Goal: Task Accomplishment & Management: Manage account settings

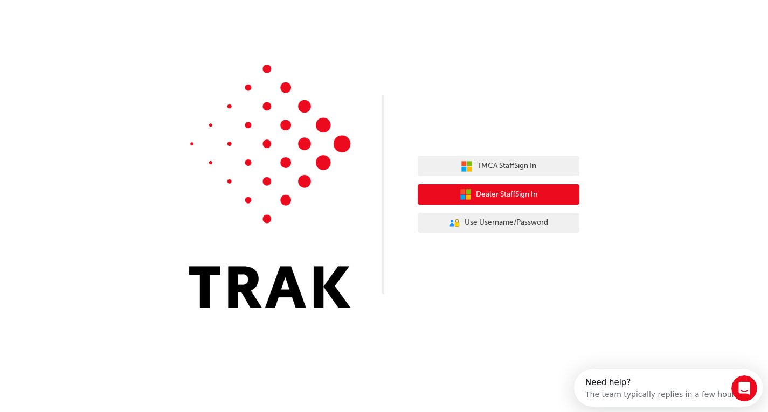
click at [500, 194] on span "Dealer Staff Sign In" at bounding box center [506, 195] width 61 height 12
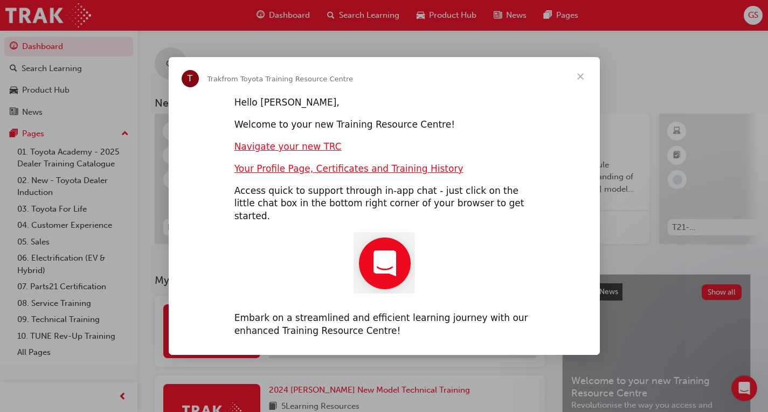
click at [579, 82] on span "Close" at bounding box center [580, 76] width 39 height 39
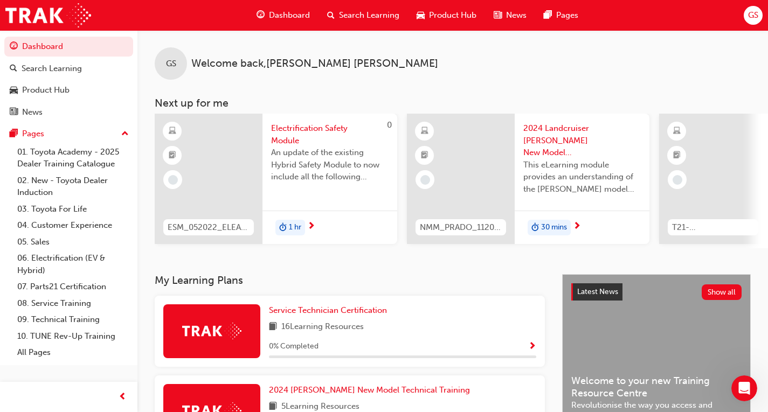
click at [747, 15] on div "GS" at bounding box center [752, 15] width 19 height 19
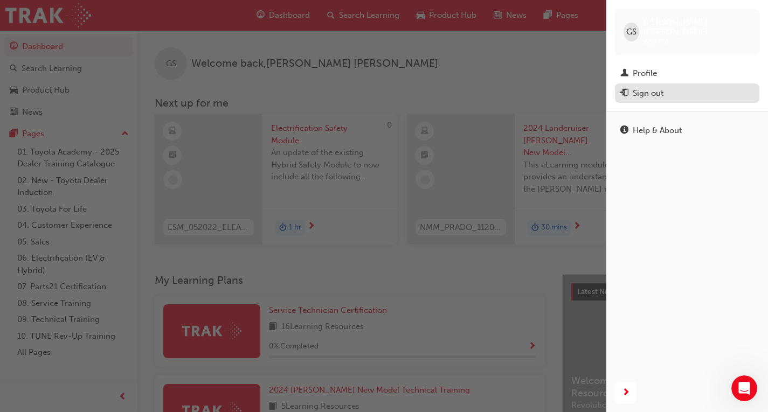
click at [650, 87] on div "Sign out" at bounding box center [647, 93] width 31 height 12
